Goal: Task Accomplishment & Management: Manage account settings

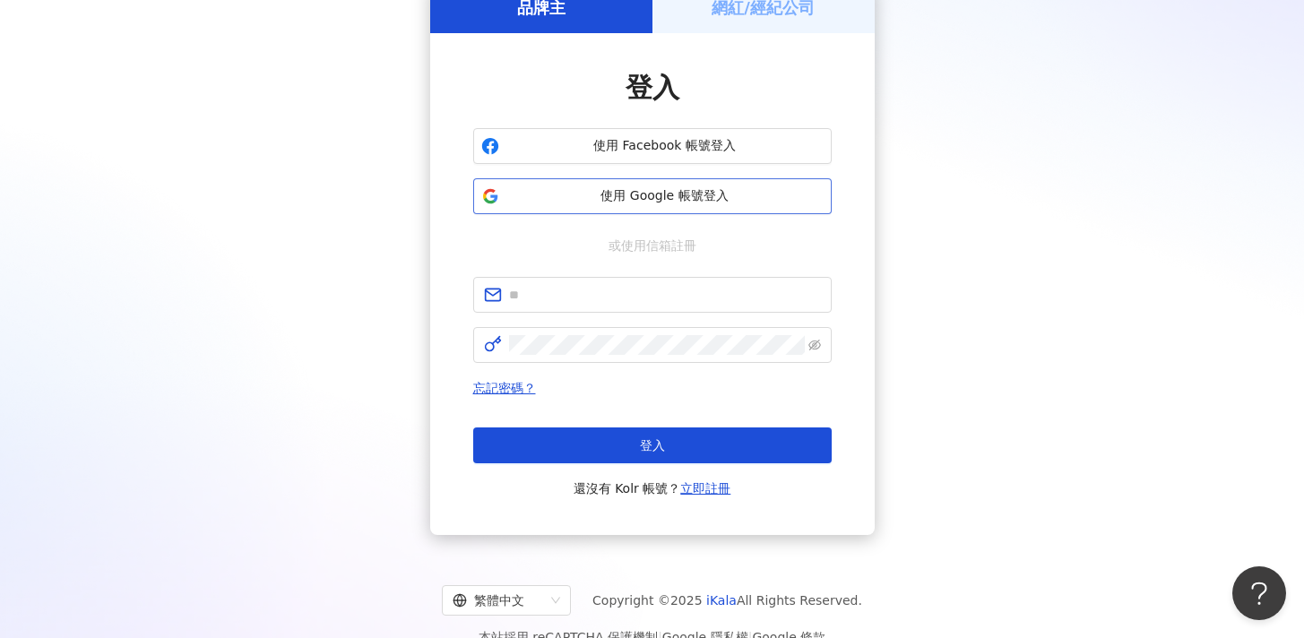
scroll to position [128, 0]
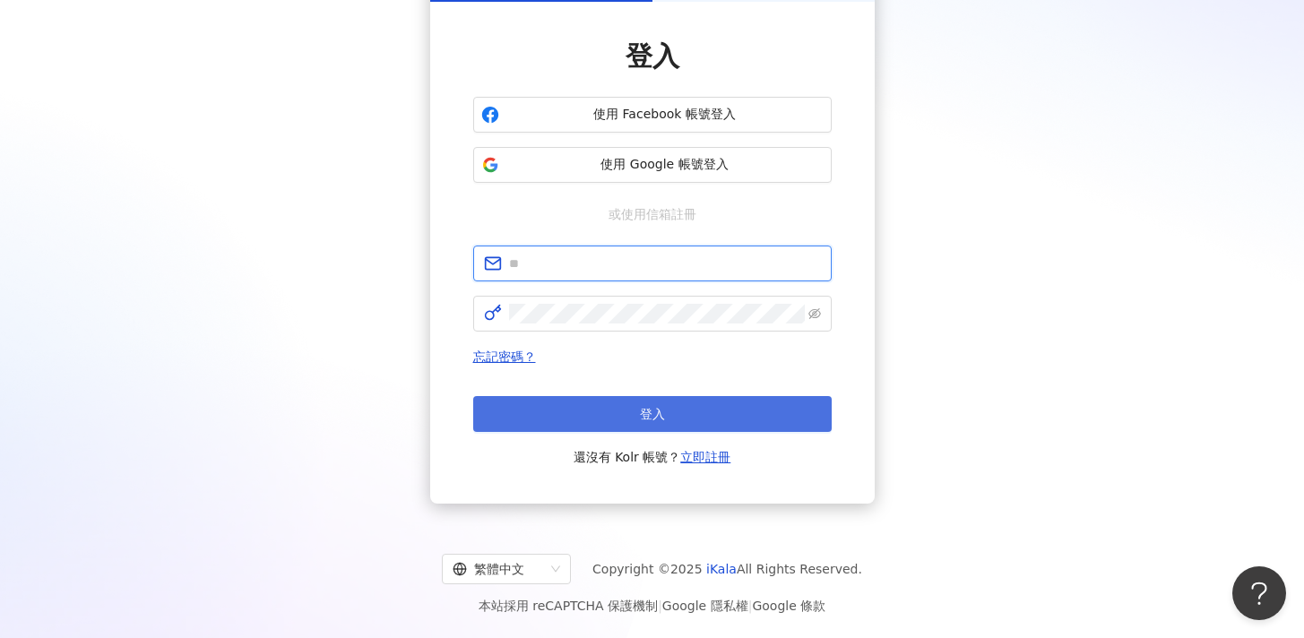
type input "**********"
click at [655, 410] on span "登入" at bounding box center [652, 414] width 25 height 14
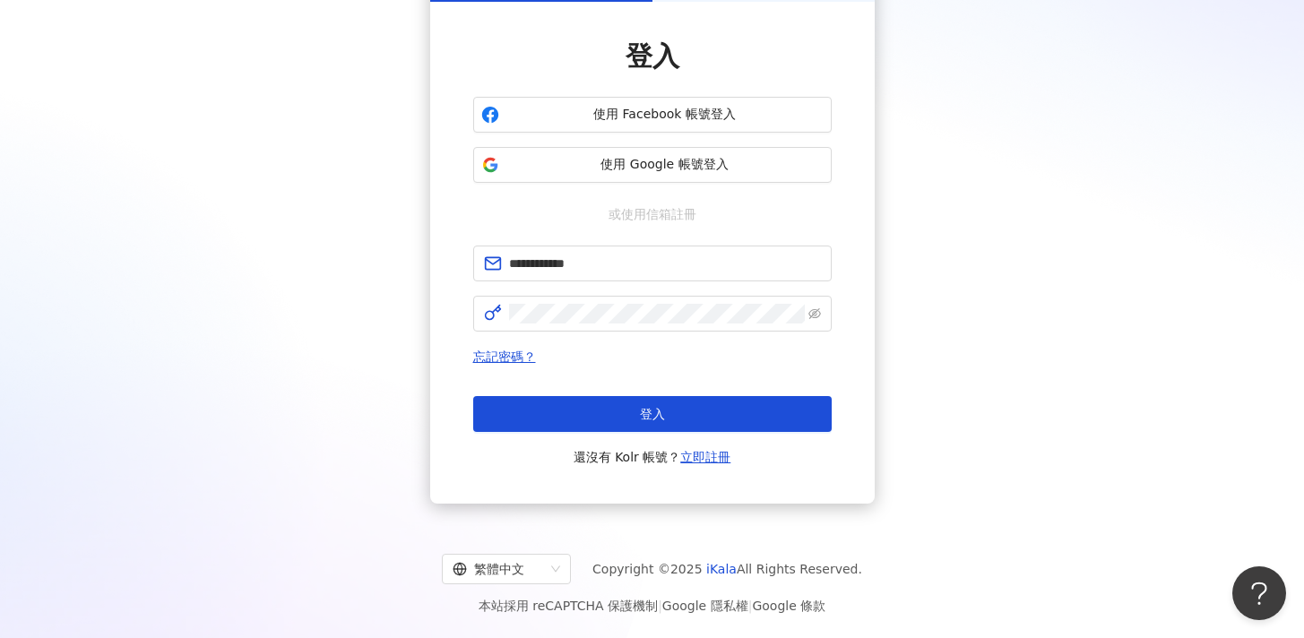
scroll to position [82, 0]
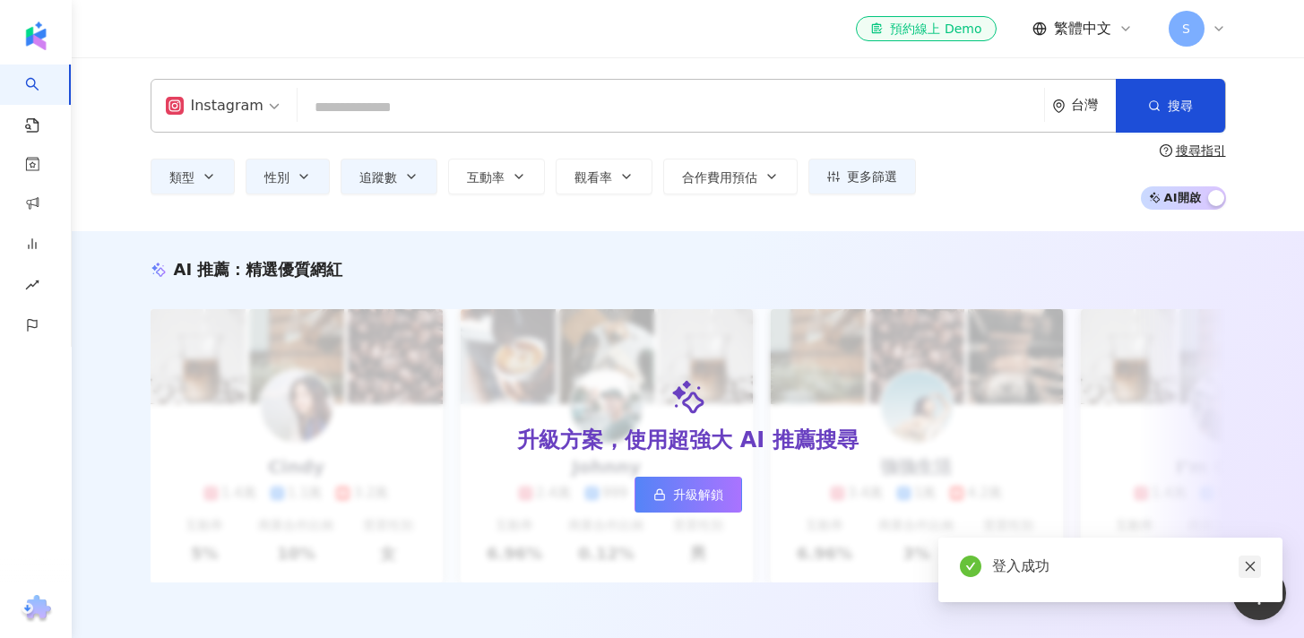
click at [1244, 566] on icon "close" at bounding box center [1250, 566] width 13 height 13
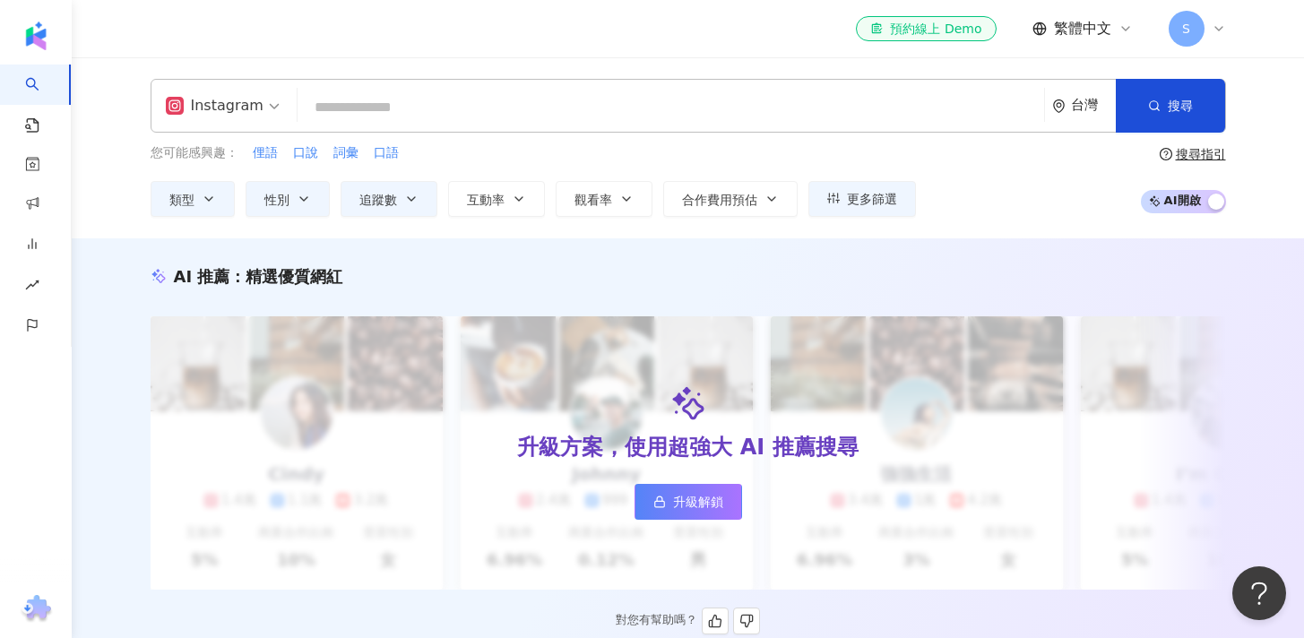
click at [691, 508] on span "升級解鎖" at bounding box center [698, 502] width 50 height 14
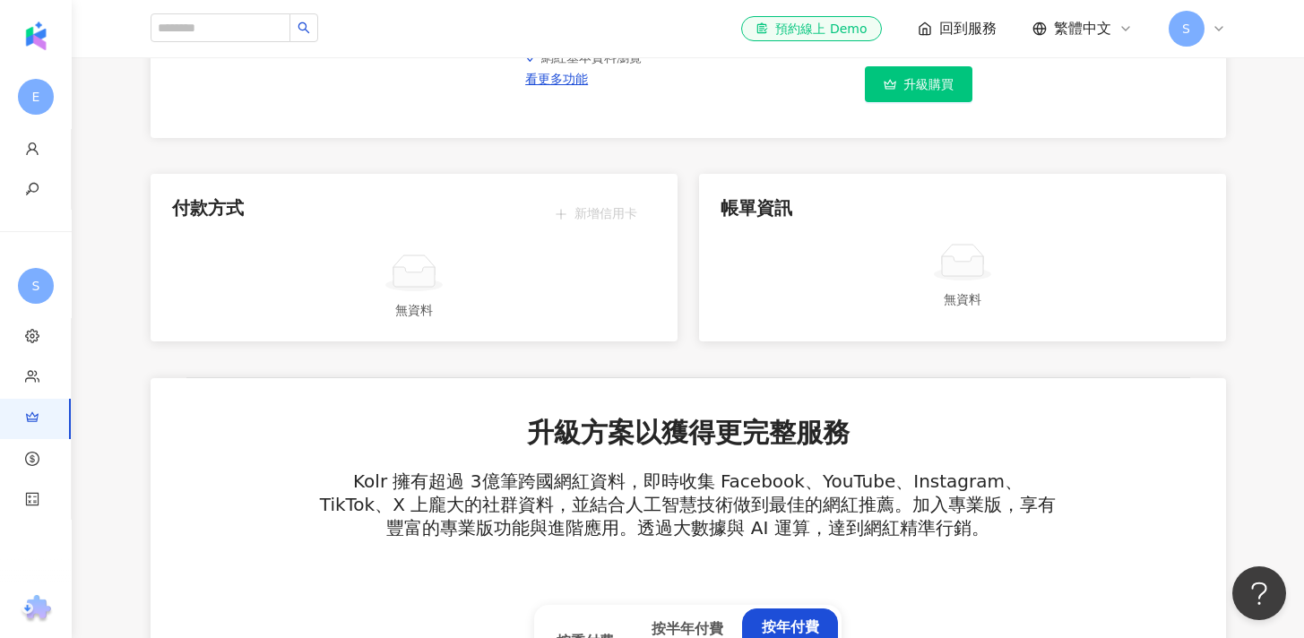
scroll to position [348, 0]
